Goal: Navigation & Orientation: Find specific page/section

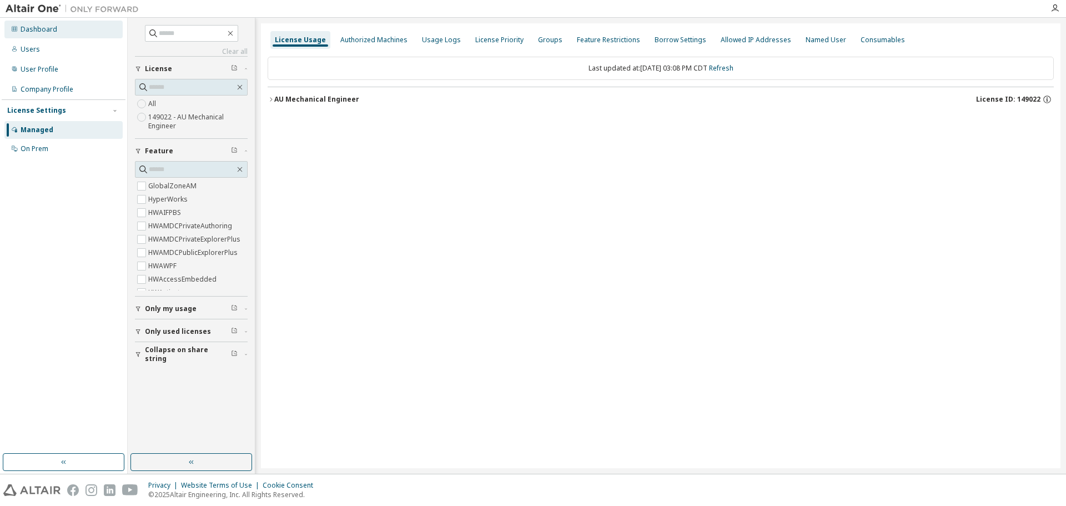
click at [44, 26] on div "Dashboard" at bounding box center [39, 29] width 37 height 9
